Goal: Information Seeking & Learning: Learn about a topic

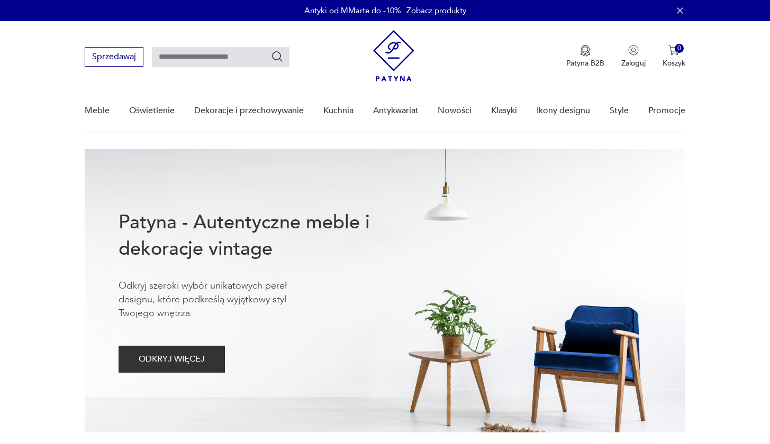
click at [228, 56] on input "text" at bounding box center [221, 57] width 138 height 20
type input "*********"
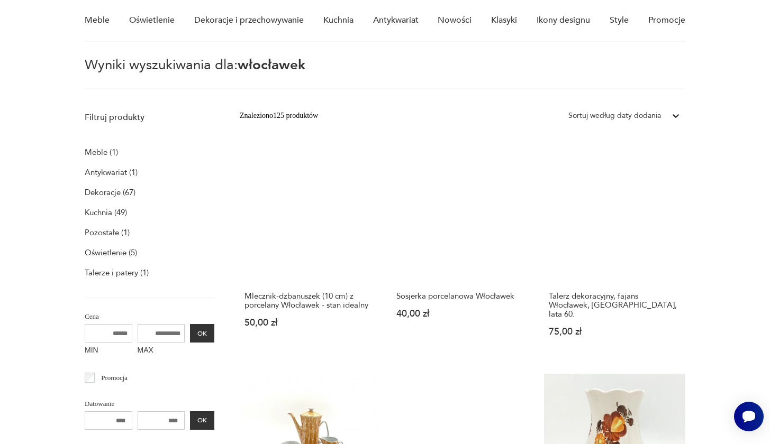
scroll to position [91, 0]
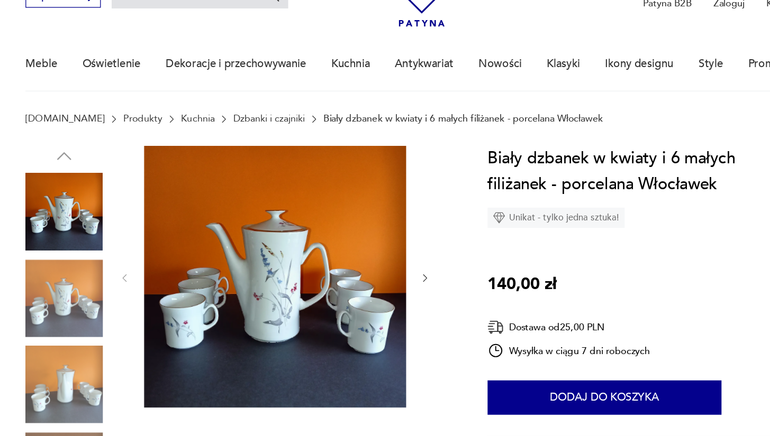
type input "*********"
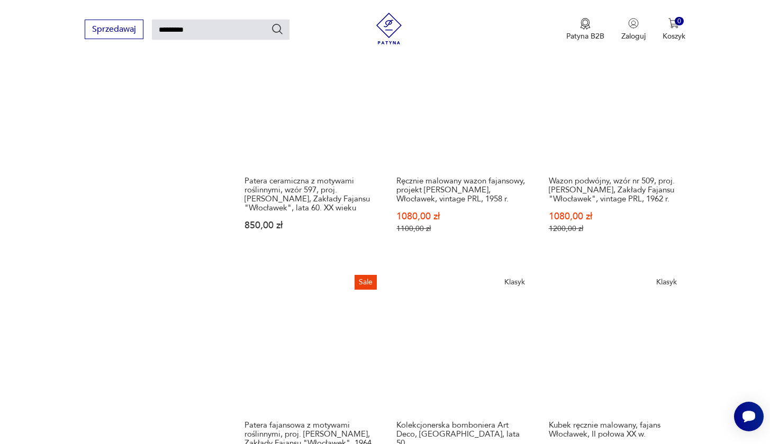
scroll to position [902, 0]
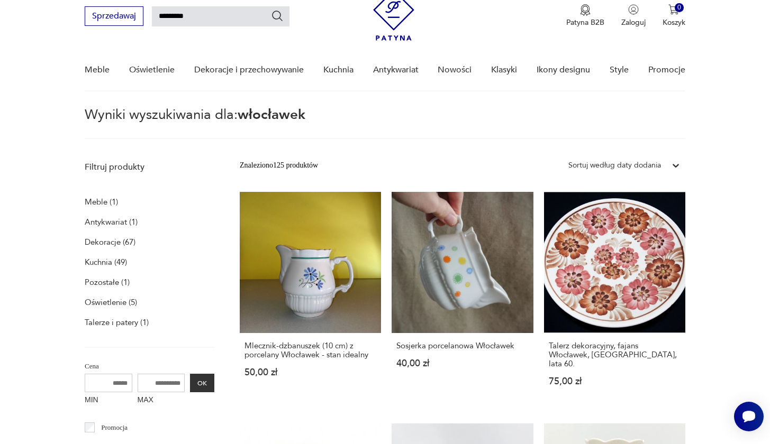
scroll to position [38, 0]
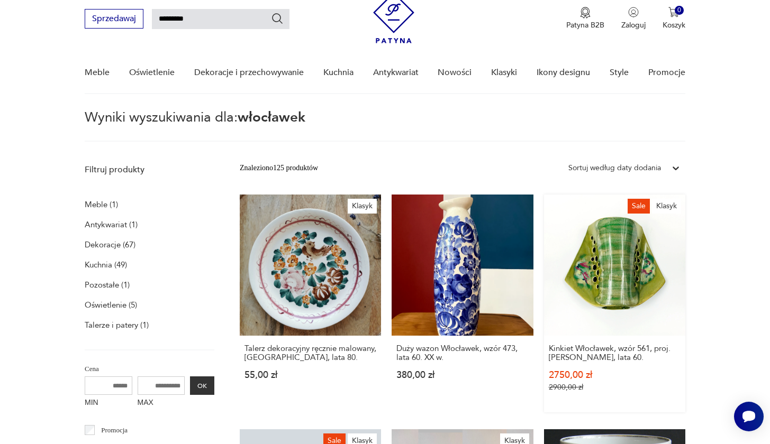
click at [544, 251] on link "Sale Klasyk Kinkiet Włocławek, wzór 561, proj. [PERSON_NAME], lata 60. 2750,00 …" at bounding box center [614, 304] width 141 height 218
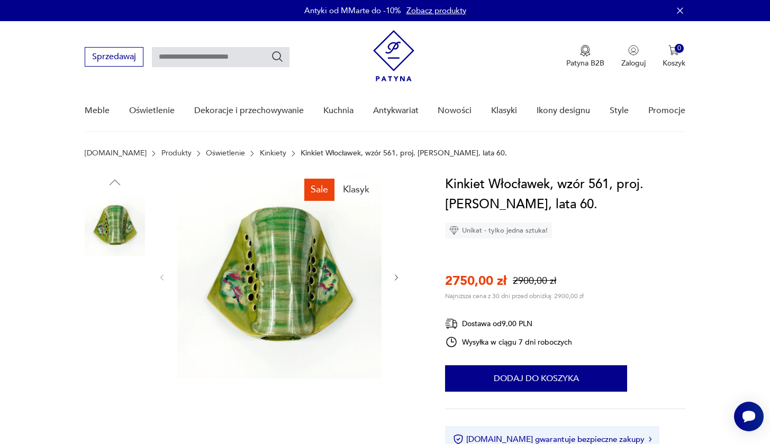
click at [114, 285] on img at bounding box center [115, 293] width 60 height 60
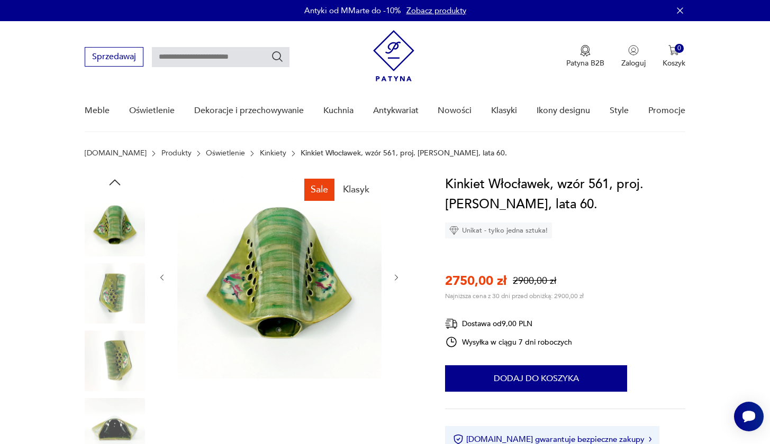
click at [115, 350] on img at bounding box center [115, 361] width 60 height 60
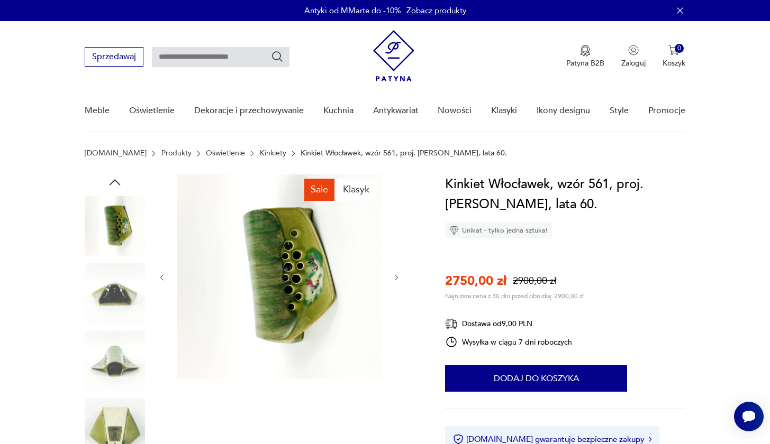
click at [115, 372] on img at bounding box center [115, 361] width 60 height 60
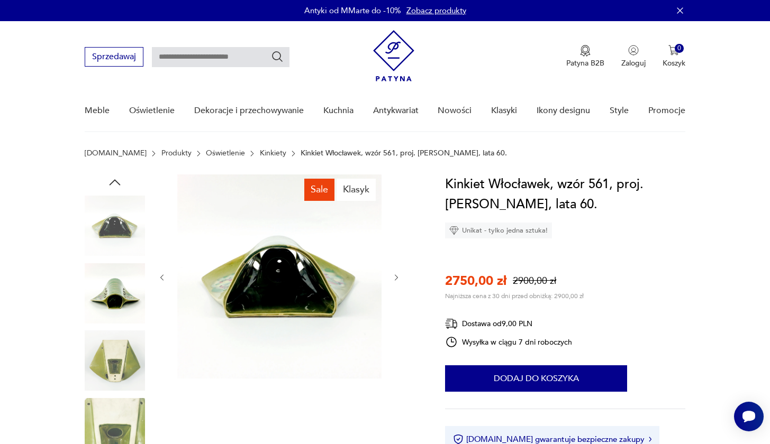
click at [113, 426] on img at bounding box center [115, 428] width 60 height 60
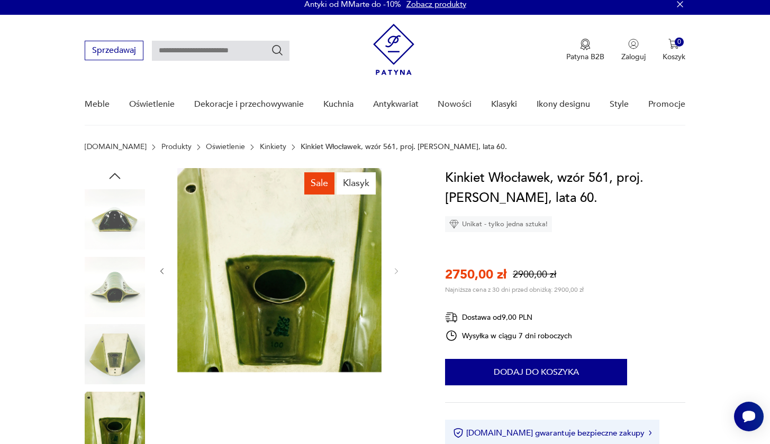
scroll to position [9, 0]
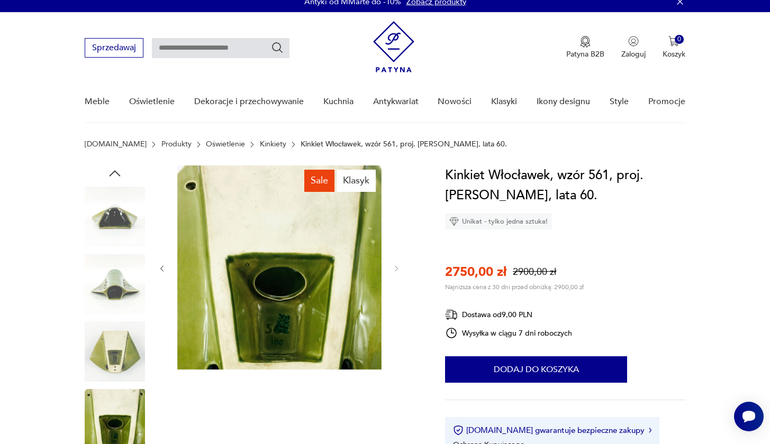
click at [121, 220] on img at bounding box center [115, 217] width 60 height 60
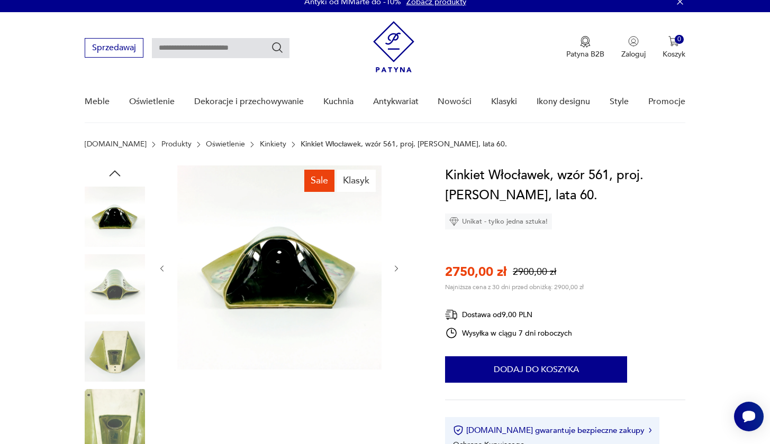
click at [117, 279] on img at bounding box center [115, 284] width 60 height 60
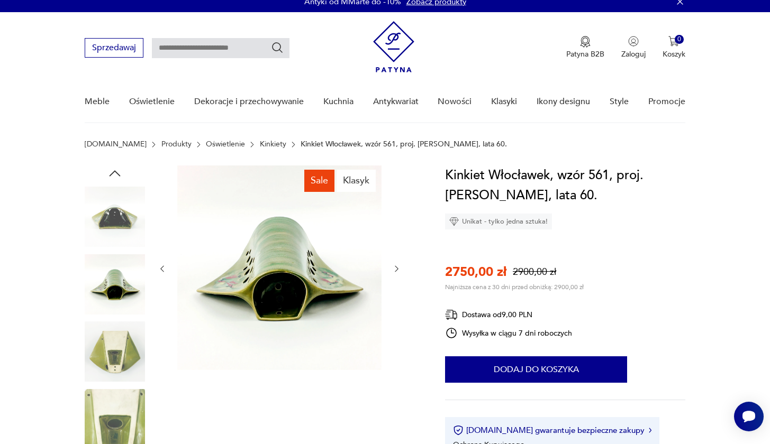
type input "*********"
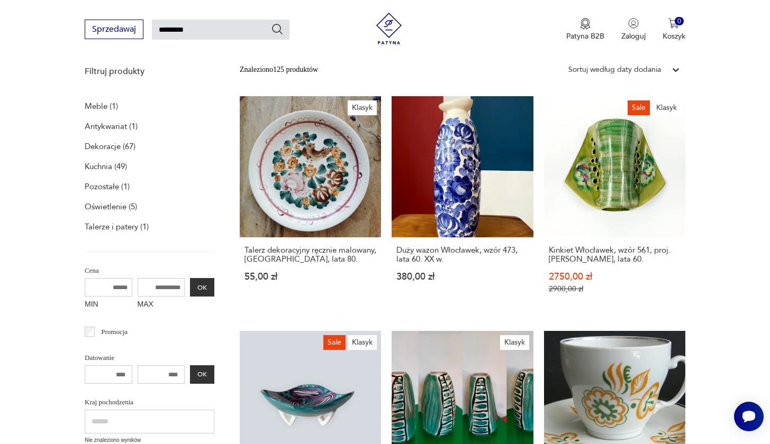
scroll to position [136, 0]
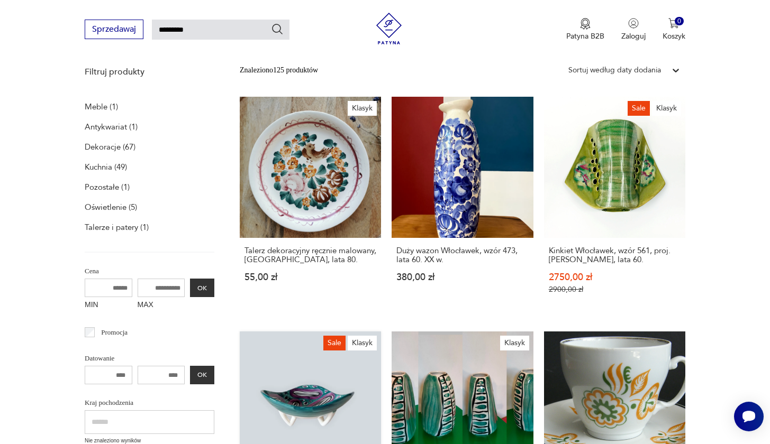
click at [381, 332] on link "Sale Klasyk Patera Włocławek 949,00 zł 1250,00 zł" at bounding box center [310, 444] width 141 height 224
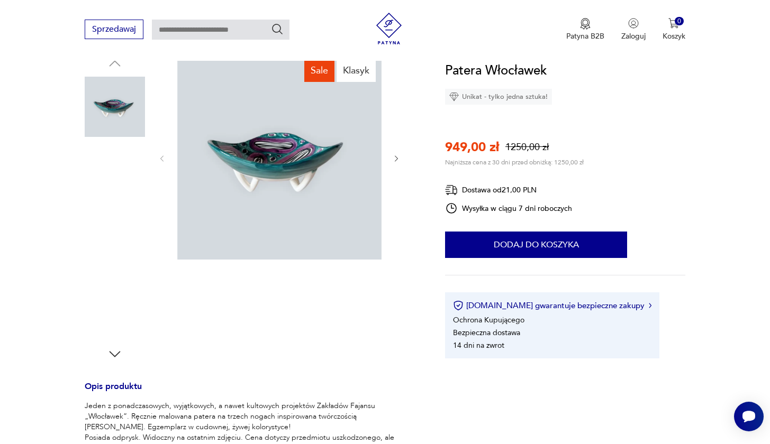
click at [121, 304] on img at bounding box center [115, 309] width 60 height 60
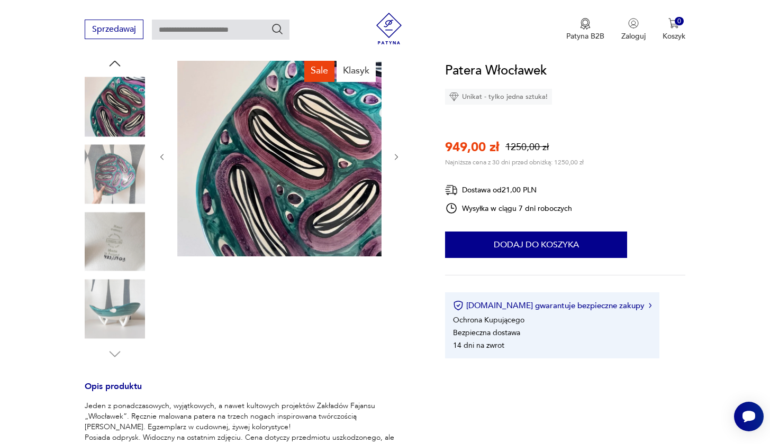
type input "*********"
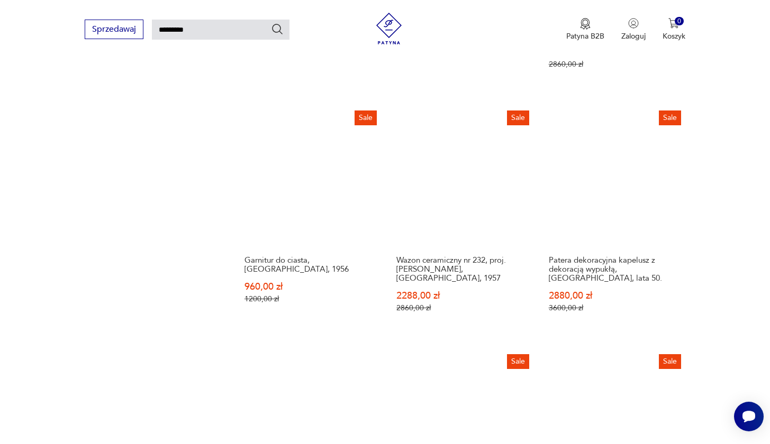
scroll to position [847, 0]
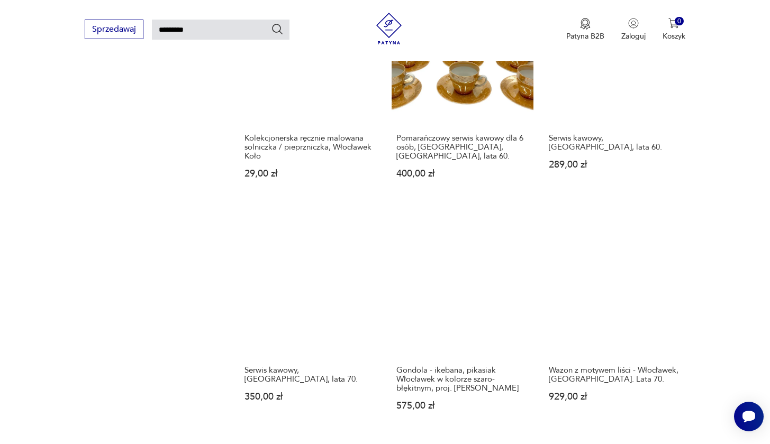
scroll to position [936, 0]
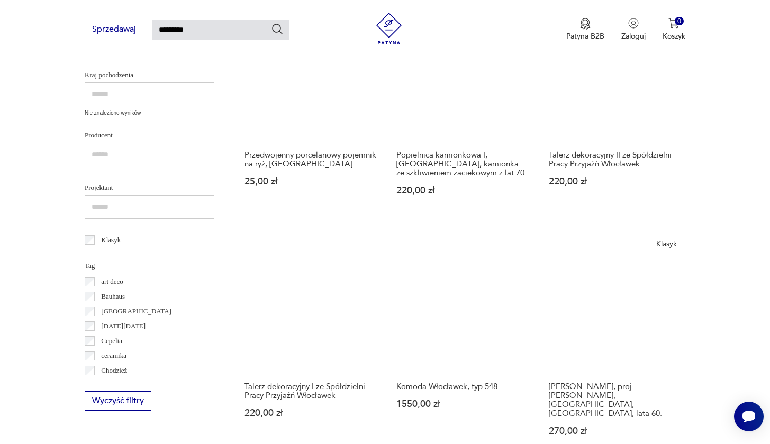
scroll to position [470, 0]
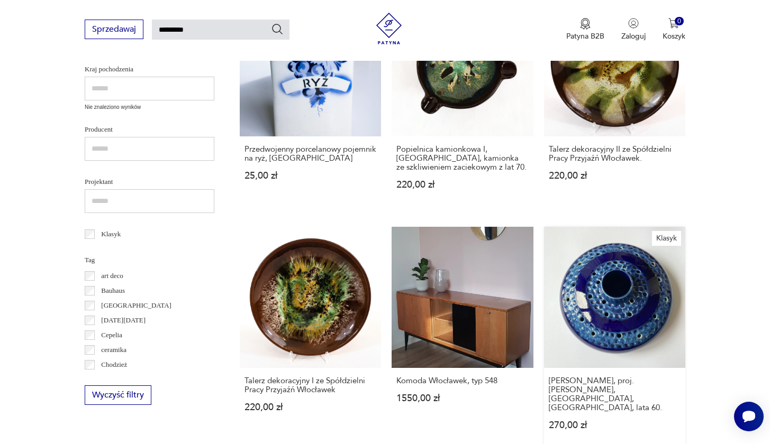
click at [544, 227] on link "Klasyk Wazon ikebana, proj. [PERSON_NAME], [GEOGRAPHIC_DATA], [GEOGRAPHIC_DATA]…" at bounding box center [614, 339] width 141 height 224
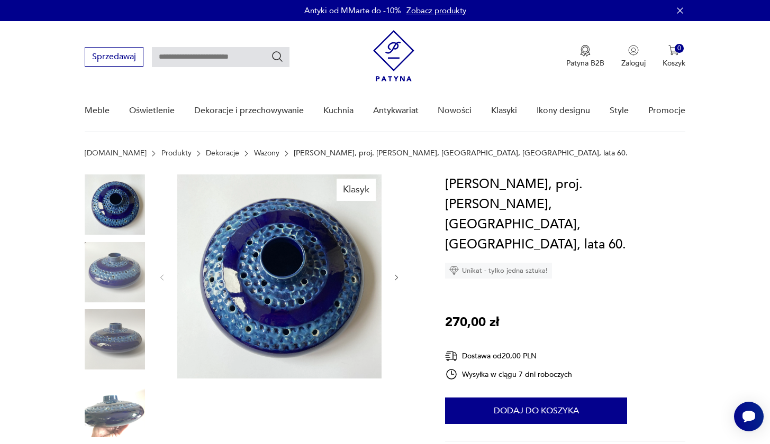
click at [116, 399] on img at bounding box center [115, 407] width 60 height 60
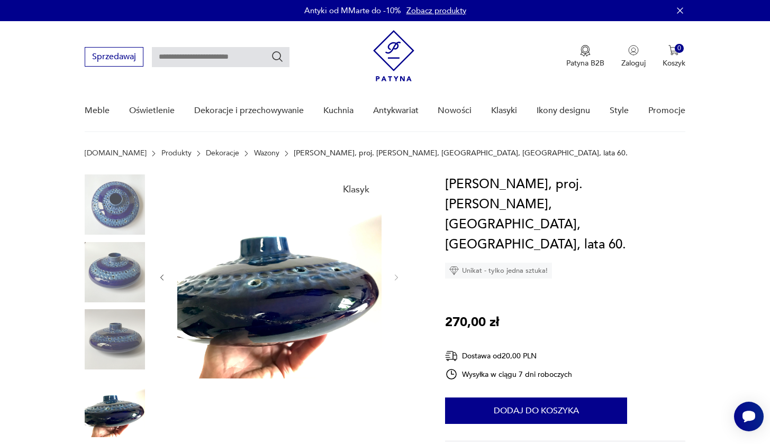
type input "*********"
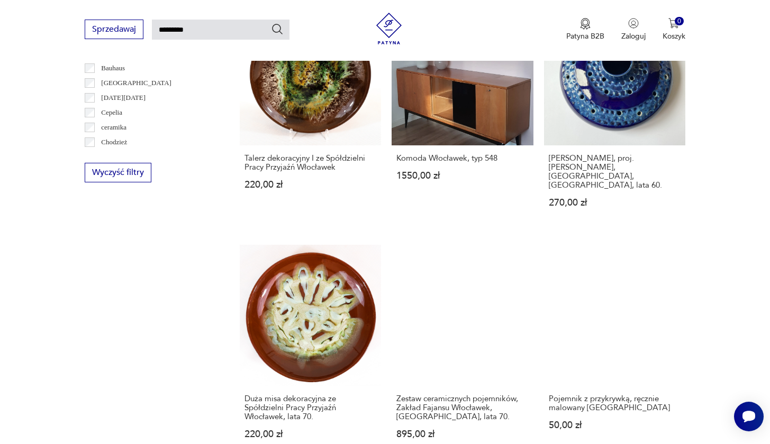
scroll to position [694, 0]
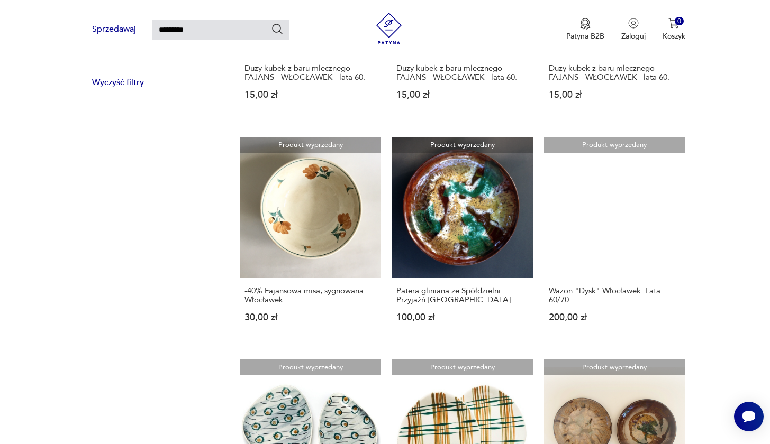
scroll to position [789, 0]
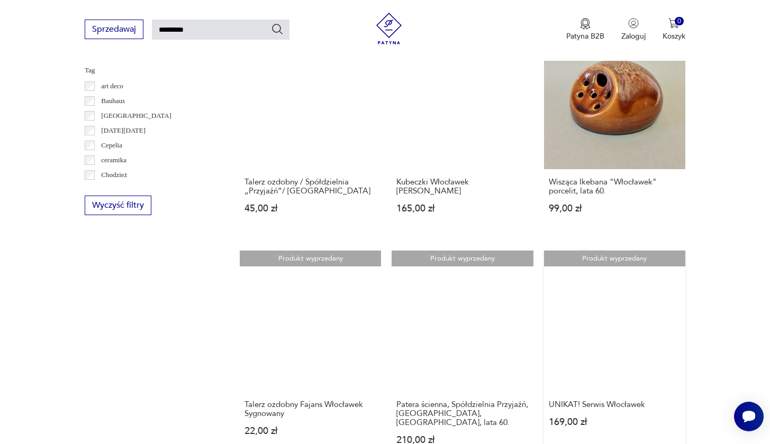
scroll to position [661, 0]
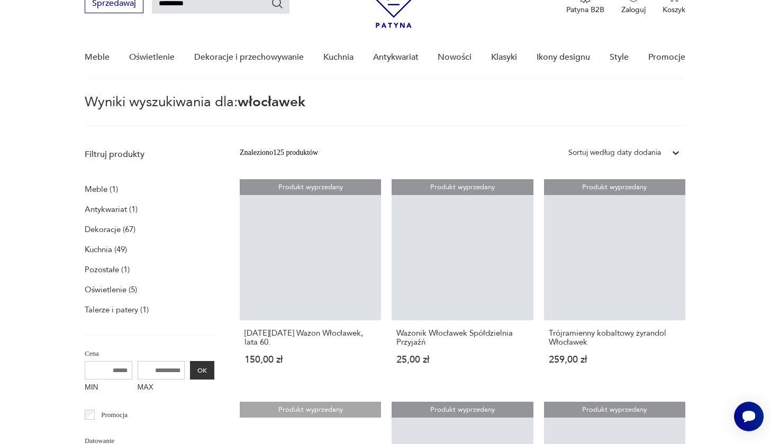
scroll to position [57, 0]
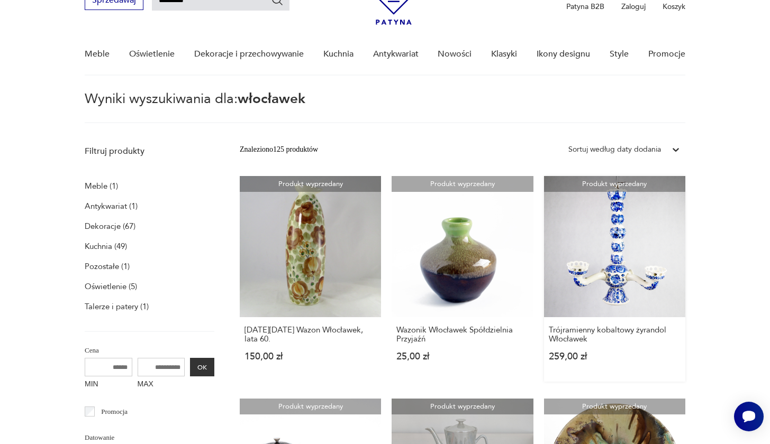
click at [544, 245] on link "Produkt wyprzedany Trójramienny kobaltowy żyrandol Włocławek 259,00 zł" at bounding box center [614, 279] width 141 height 206
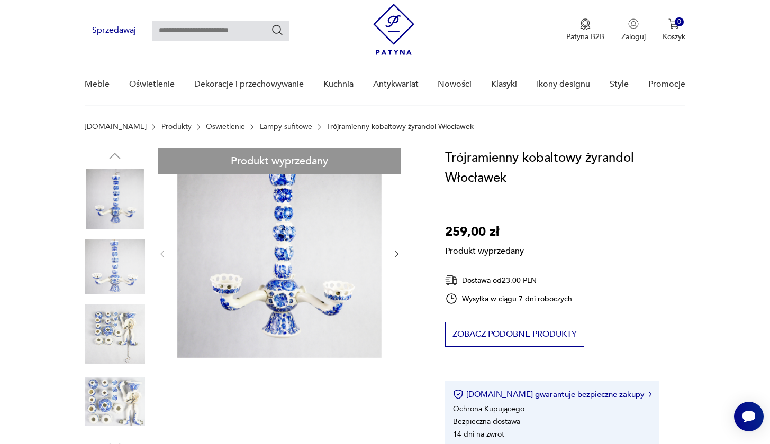
scroll to position [32, 0]
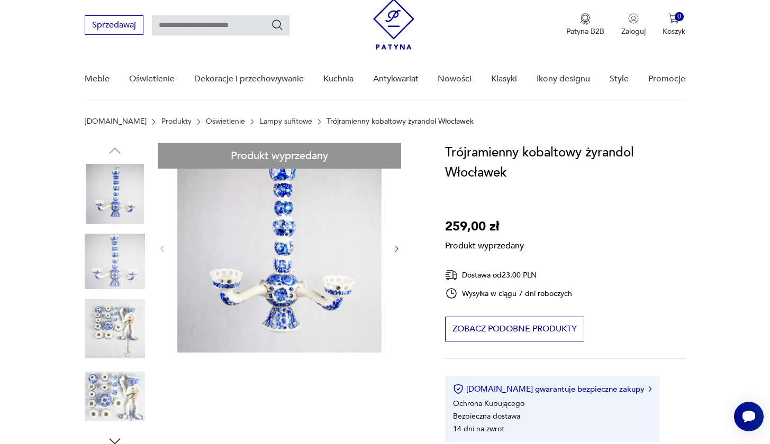
type input "*********"
